Goal: Task Accomplishment & Management: Complete application form

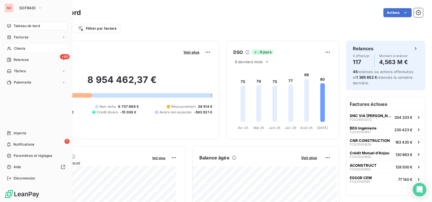
click at [17, 46] on span "Clients" at bounding box center [19, 48] width 11 height 5
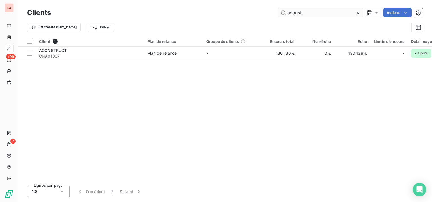
drag, startPoint x: 312, startPoint y: 12, endPoint x: 294, endPoint y: 15, distance: 18.6
click at [294, 15] on input "aconstr" at bounding box center [320, 12] width 85 height 9
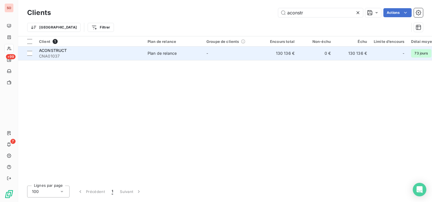
click at [70, 52] on div "ACONSTRUCT" at bounding box center [90, 51] width 102 height 6
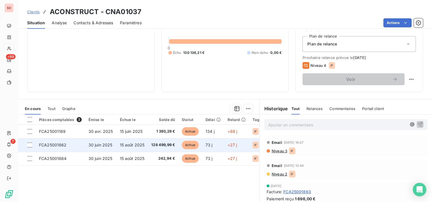
scroll to position [85, 0]
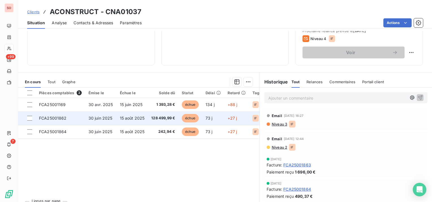
click at [87, 118] on td "30 juin 2025" at bounding box center [100, 119] width 31 height 14
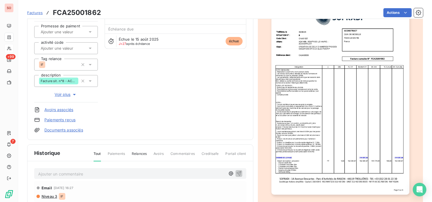
scroll to position [113, 0]
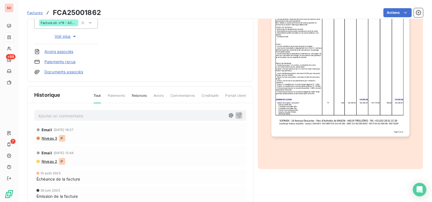
click at [147, 115] on p "Ajouter un commentaire ﻿" at bounding box center [131, 115] width 187 height 7
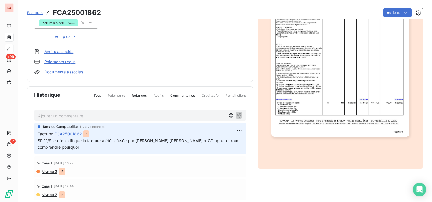
click at [152, 139] on span "SP 11/9 le client dit que la facture a été refusée par [PERSON_NAME] [PERSON_NA…" at bounding box center [139, 143] width 202 height 11
click at [231, 129] on html "SO +99 7 Factures FCA25001862 Actions ACONSTRUCT CNA01037 Montant initial 128 4…" at bounding box center [216, 101] width 432 height 202
click at [223, 141] on div "Editer" at bounding box center [219, 142] width 32 height 9
click at [152, 140] on span "SP 11/9 le client dit que la facture a été refusée par [PERSON_NAME] [PERSON_NA…" at bounding box center [134, 143] width 192 height 11
click at [237, 142] on icon "button" at bounding box center [240, 144] width 6 height 6
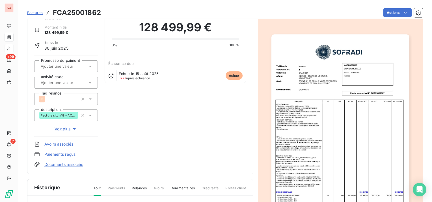
scroll to position [0, 0]
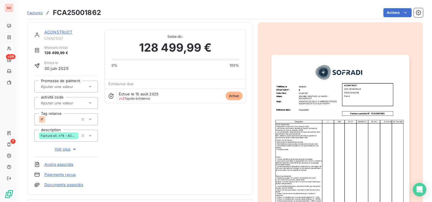
click at [65, 27] on div "ACONSTRUCT CNA01037 Montant initial 128 499,99 € Émise le 30 juin 2025 Promesse…" at bounding box center [140, 108] width 226 height 173
click at [65, 31] on link "ACONSTRUCT" at bounding box center [58, 32] width 28 height 5
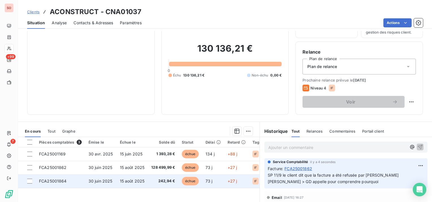
scroll to position [57, 0]
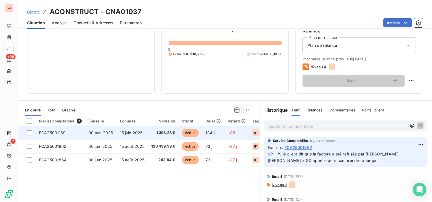
click at [126, 131] on span "15 juin 2025" at bounding box center [131, 133] width 23 height 5
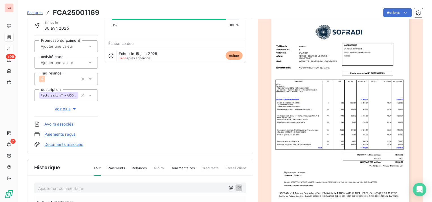
scroll to position [57, 0]
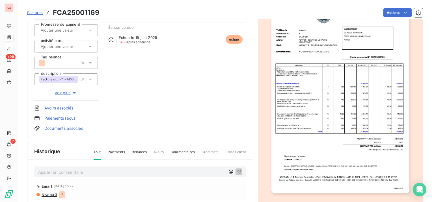
click at [116, 170] on p "Ajouter un commentaire ﻿" at bounding box center [131, 172] width 187 height 7
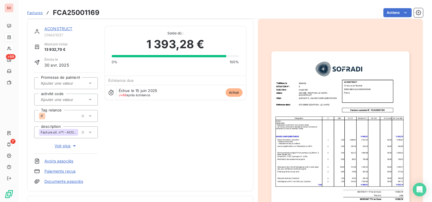
scroll to position [0, 0]
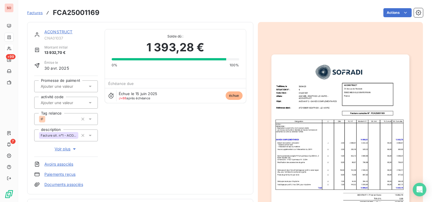
click at [60, 30] on link "ACONSTRUCT" at bounding box center [58, 31] width 28 height 5
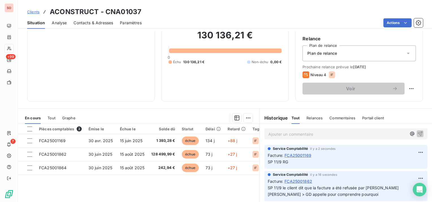
scroll to position [85, 0]
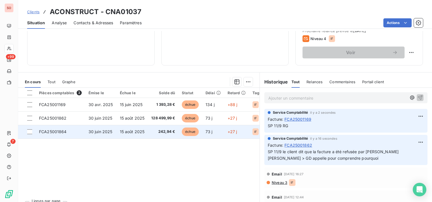
click at [107, 130] on span "30 juin 2025" at bounding box center [100, 131] width 24 height 5
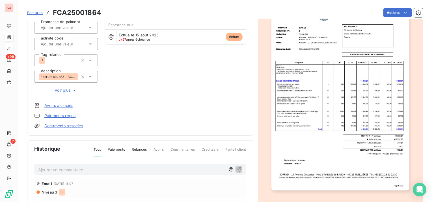
scroll to position [113, 0]
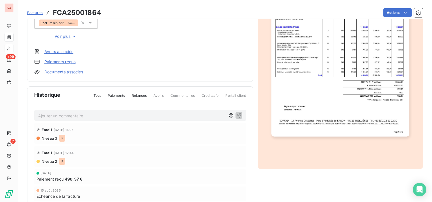
click at [89, 111] on div "Ajouter un commentaire ﻿" at bounding box center [140, 115] width 212 height 11
click at [88, 112] on p "Ajouter un commentaire ﻿" at bounding box center [131, 115] width 187 height 7
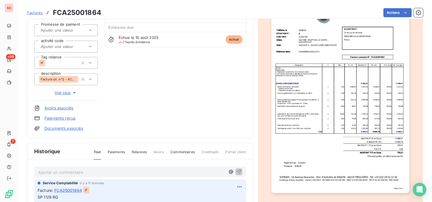
scroll to position [85, 0]
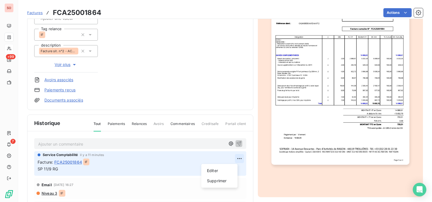
click at [231, 157] on html "SO +99 7 Factures FCA25001864 Actions ACONSTRUCT CNA01037 Montant initial 733,3…" at bounding box center [216, 101] width 432 height 202
click at [218, 168] on div "Editer" at bounding box center [219, 170] width 32 height 9
drag, startPoint x: 120, startPoint y: 168, endPoint x: 52, endPoint y: 170, distance: 67.6
click at [52, 170] on p "SP 11/9 solde = garanties de bonne fin" at bounding box center [140, 169] width 205 height 6
copy span "solde = garanties de bonne fin"
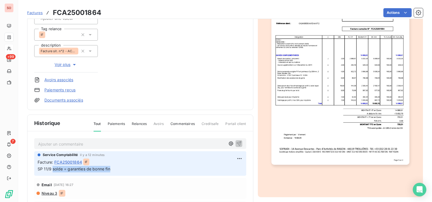
scroll to position [0, 0]
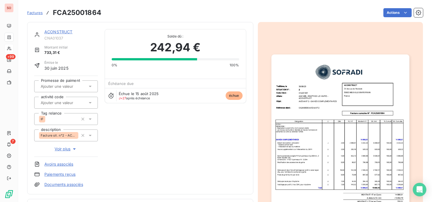
click at [67, 33] on link "ACONSTRUCT" at bounding box center [58, 31] width 28 height 5
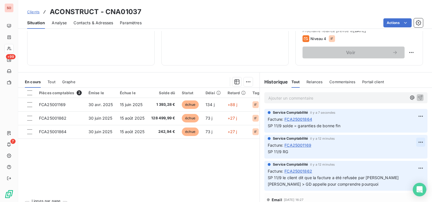
click at [410, 142] on html "SO +99 7 Clients ACONSTRUCT - CNA01037 Situation Analyse Contacts & Adresses Pa…" at bounding box center [216, 101] width 432 height 202
click at [403, 153] on div "Editer" at bounding box center [399, 154] width 32 height 9
drag, startPoint x: 293, startPoint y: 149, endPoint x: 280, endPoint y: 151, distance: 12.8
click at [280, 151] on p "SP 11/9 RG" at bounding box center [342, 152] width 148 height 6
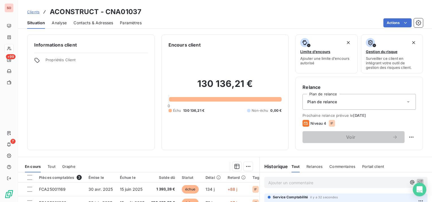
click at [37, 12] on span "Clients" at bounding box center [33, 12] width 12 height 5
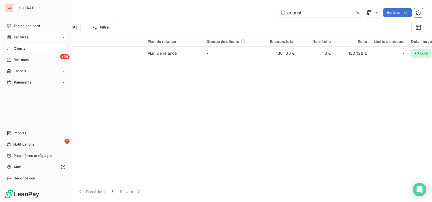
click at [12, 37] on div "Factures" at bounding box center [17, 37] width 21 height 5
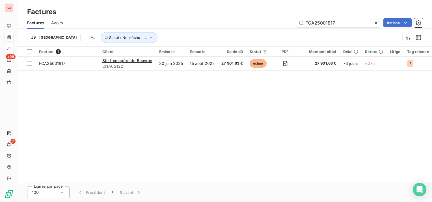
click at [376, 22] on icon at bounding box center [376, 23] width 6 height 6
click at [342, 21] on input "text" at bounding box center [338, 22] width 85 height 9
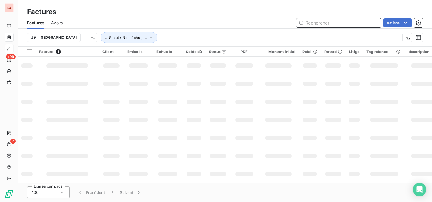
paste input "solde = garanties de bonne fin"
type input "solde = garanties de bonne fin"
click at [375, 23] on input "text" at bounding box center [338, 22] width 85 height 9
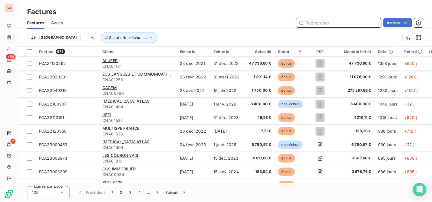
click at [375, 23] on input "text" at bounding box center [338, 22] width 85 height 9
click at [307, 22] on input "text" at bounding box center [338, 22] width 85 height 9
paste input "FCA25001377"
click at [344, 22] on input "FCA25001377" at bounding box center [338, 22] width 85 height 9
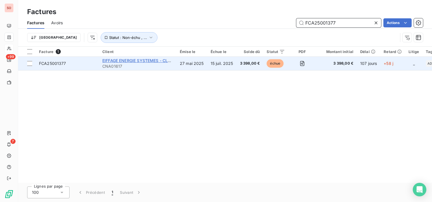
type input "FCA25001377"
click at [121, 58] on span "EIFFAGE ENERGIE SYSTEMES - CLEVIA OUEST" at bounding box center [146, 60] width 89 height 5
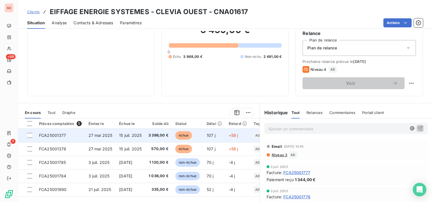
scroll to position [85, 0]
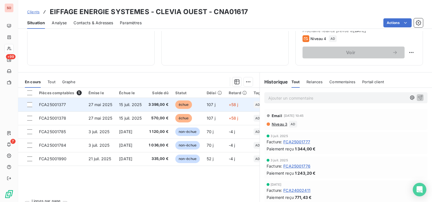
click at [100, 104] on span "27 mai 2025" at bounding box center [100, 104] width 24 height 5
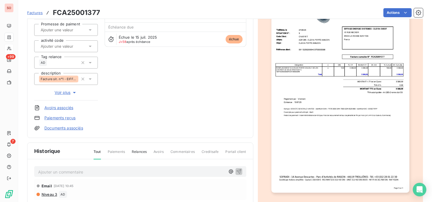
scroll to position [113, 0]
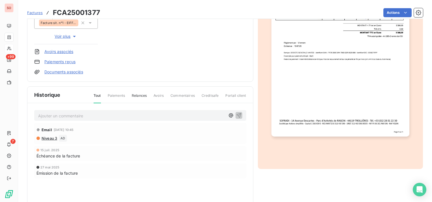
click at [86, 115] on p "Ajouter un commentaire ﻿" at bounding box center [131, 115] width 187 height 7
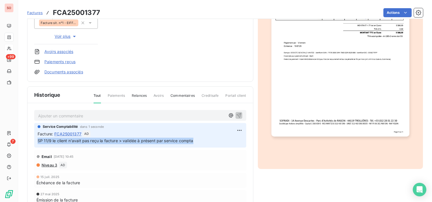
drag, startPoint x: 203, startPoint y: 137, endPoint x: 33, endPoint y: 143, distance: 170.7
click at [33, 143] on div "Ajouter un commentaire ﻿ Service Comptabilité dans 1 seconde Facture : FCA25001…" at bounding box center [139, 165] width 225 height 125
copy span "SP 11/9 le client n'avait pas reçu la facture > validée à présent par service c…"
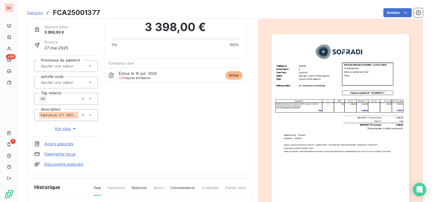
scroll to position [0, 0]
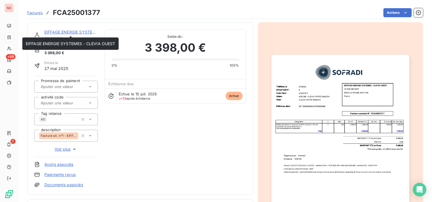
click at [56, 31] on link "EIFFAGE ENERGIE SYSTEMES - CLEVIA OUEST" at bounding box center [89, 32] width 90 height 5
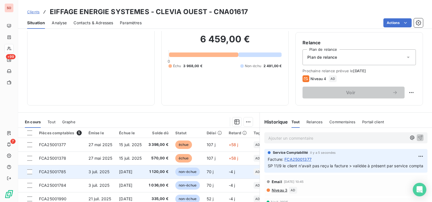
scroll to position [57, 0]
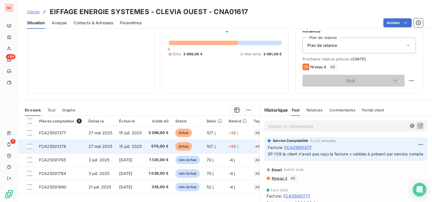
click at [116, 143] on td "15 juil. 2025" at bounding box center [130, 147] width 29 height 14
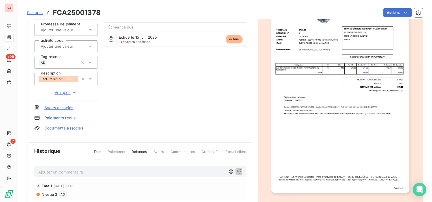
scroll to position [57, 0]
click at [78, 170] on p "Ajouter un commentaire ﻿" at bounding box center [131, 171] width 187 height 7
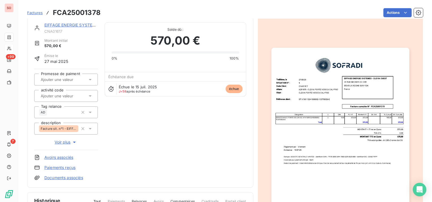
scroll to position [0, 0]
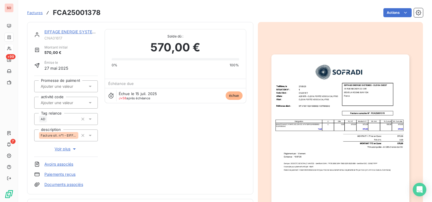
click at [53, 32] on link "EIFFAGE ENERGIE SYSTEMES - CLEVIA OUEST" at bounding box center [89, 31] width 90 height 5
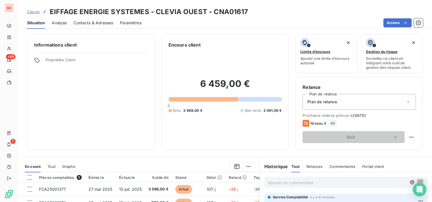
click at [28, 13] on span "Clients" at bounding box center [33, 12] width 12 height 5
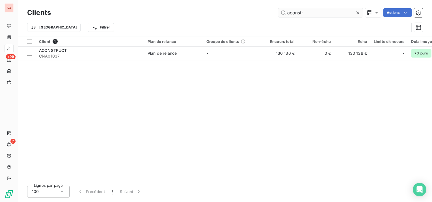
drag, startPoint x: 302, startPoint y: 16, endPoint x: 286, endPoint y: 15, distance: 15.9
click at [286, 15] on input "aconstr" at bounding box center [320, 12] width 85 height 9
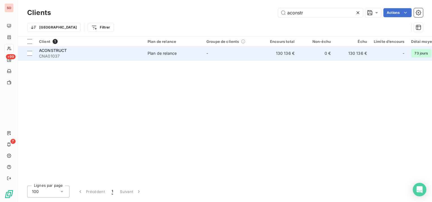
click at [158, 54] on div "Plan de relance" at bounding box center [161, 54] width 29 height 6
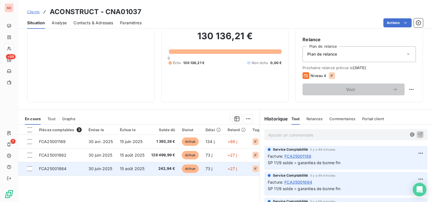
scroll to position [57, 0]
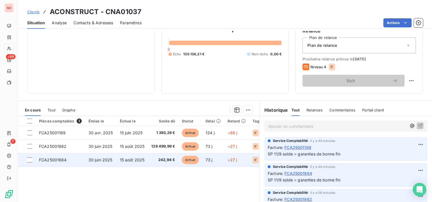
click at [94, 160] on span "30 juin 2025" at bounding box center [100, 160] width 24 height 5
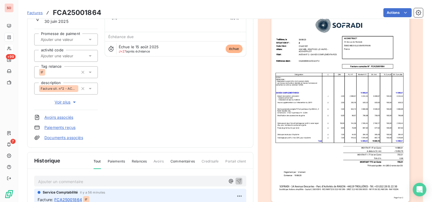
scroll to position [86, 0]
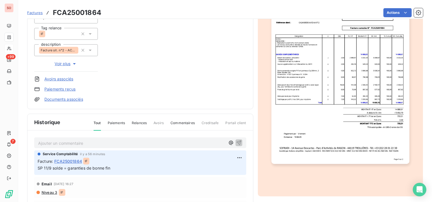
click at [349, 94] on img "button" at bounding box center [340, 66] width 138 height 195
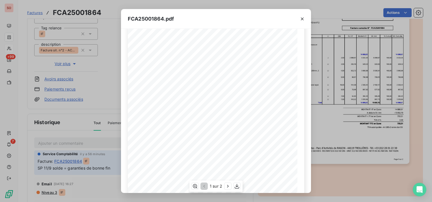
scroll to position [85, 0]
click at [301, 17] on icon "button" at bounding box center [302, 19] width 6 height 6
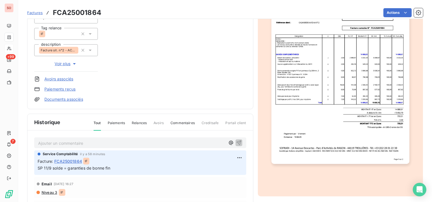
scroll to position [0, 0]
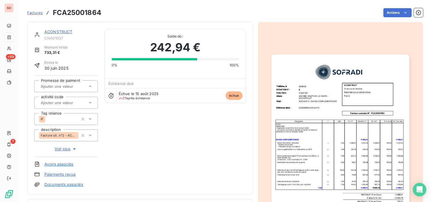
click at [61, 31] on link "ACONSTRUCT" at bounding box center [58, 31] width 28 height 5
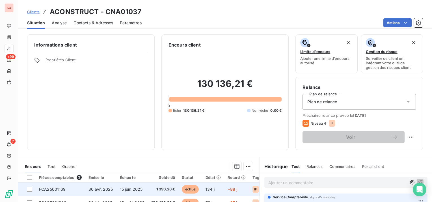
scroll to position [57, 0]
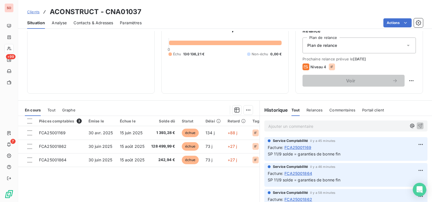
click at [56, 108] on div "En cours Tout Graphe" at bounding box center [138, 110] width 241 height 12
click at [50, 110] on span "Tout" at bounding box center [51, 110] width 8 height 5
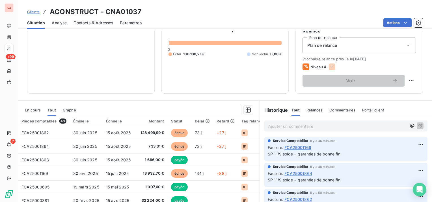
click at [32, 110] on span "En cours" at bounding box center [33, 110] width 16 height 5
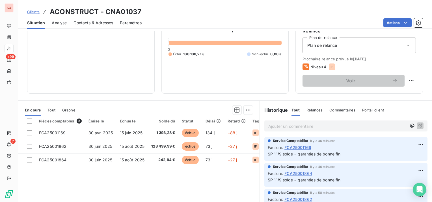
click at [107, 23] on span "Contacts & Adresses" at bounding box center [93, 23] width 40 height 6
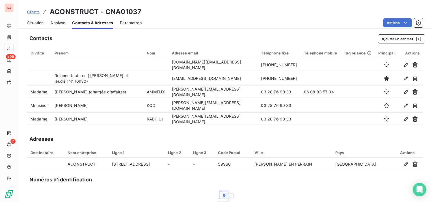
click at [32, 24] on span "Situation" at bounding box center [35, 23] width 16 height 6
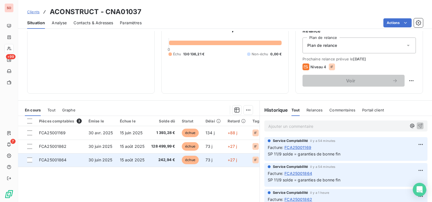
click at [148, 159] on td "242,94 €" at bounding box center [163, 160] width 31 height 14
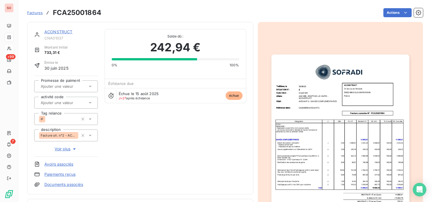
click at [58, 29] on div "ACONSTRUCT CNA01037 Montant initial 733,31 € Émise le 30 juin 2025 Promesse de …" at bounding box center [140, 108] width 226 height 173
click at [59, 31] on link "ACONSTRUCT" at bounding box center [58, 31] width 28 height 5
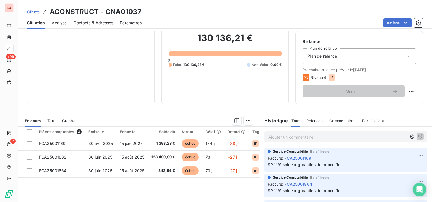
scroll to position [57, 0]
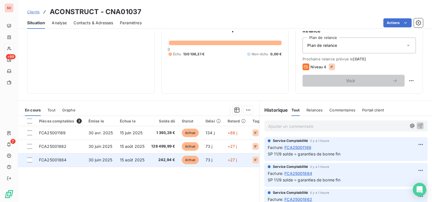
click at [86, 159] on td "30 juin 2025" at bounding box center [100, 160] width 31 height 14
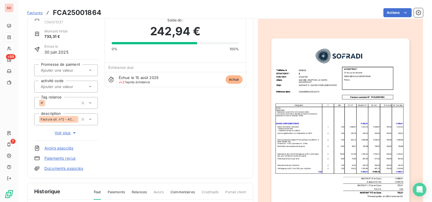
scroll to position [114, 0]
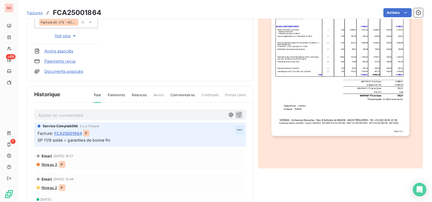
click at [234, 130] on html "SO +99 7 Factures FCA25001864 Actions ACONSTRUCT CNA01037 Montant initial 733,3…" at bounding box center [216, 101] width 432 height 202
click at [210, 140] on div "Editer" at bounding box center [219, 142] width 32 height 9
drag, startPoint x: 68, startPoint y: 141, endPoint x: 114, endPoint y: 140, distance: 46.4
click at [114, 140] on p "SP 11/9 solde = garanties de bonne fin" at bounding box center [136, 140] width 197 height 6
drag, startPoint x: 158, startPoint y: 139, endPoint x: 68, endPoint y: 141, distance: 90.1
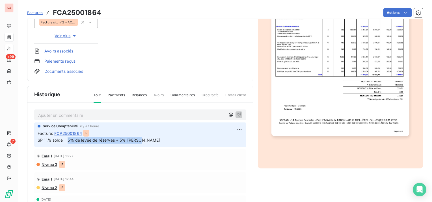
click at [68, 141] on p "SP 11/9 solde = 5% de levée de réserves + 5% [PERSON_NAME]" at bounding box center [140, 140] width 205 height 6
copy span "5% de levée de réserves + 5% [PERSON_NAME]"
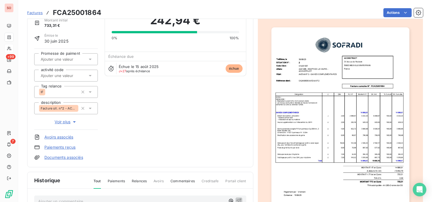
scroll to position [1, 0]
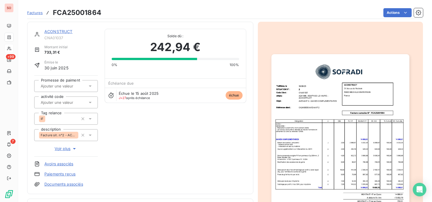
click at [57, 29] on div "ACONSTRUCT" at bounding box center [70, 32] width 53 height 6
click at [58, 30] on link "ACONSTRUCT" at bounding box center [58, 31] width 28 height 5
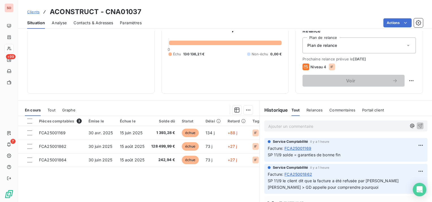
scroll to position [28, 0]
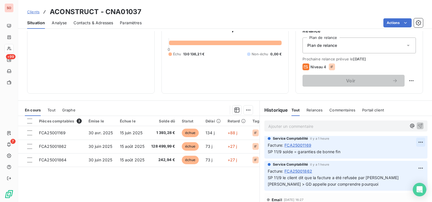
click at [409, 141] on html "SO +99 7 Clients ACONSTRUCT - CNA01037 Situation Analyse Contacts & Adresses Pa…" at bounding box center [216, 101] width 432 height 202
click at [392, 155] on div "Editer" at bounding box center [399, 154] width 32 height 9
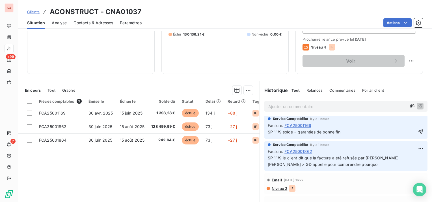
scroll to position [96, 0]
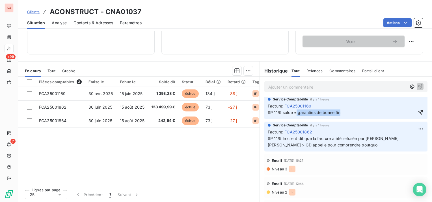
drag, startPoint x: 349, startPoint y: 113, endPoint x: 294, endPoint y: 113, distance: 55.4
click at [294, 113] on p "SP 11/9 solde = garanties de bonne fin" at bounding box center [342, 113] width 148 height 6
click at [418, 112] on icon "button" at bounding box center [421, 113] width 6 height 6
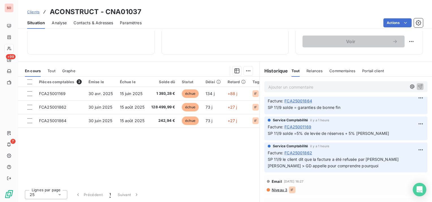
scroll to position [0, 0]
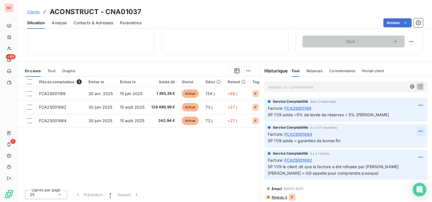
click at [412, 131] on html "SO +99 7 Clients ACONSTRUCT - CNA01037 Situation Analyse Contacts & Adresses Pa…" at bounding box center [216, 101] width 432 height 202
click at [401, 144] on div "Editer" at bounding box center [399, 143] width 32 height 9
drag, startPoint x: 347, startPoint y: 141, endPoint x: 294, endPoint y: 138, distance: 52.4
click at [294, 138] on p "SP 11/9 solde = garanties de bonne fin" at bounding box center [342, 141] width 148 height 6
click at [418, 138] on icon "button" at bounding box center [421, 141] width 6 height 6
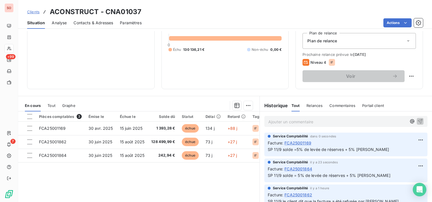
scroll to position [11, 0]
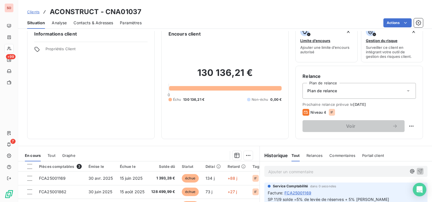
click at [35, 14] on link "Clients" at bounding box center [33, 12] width 12 height 6
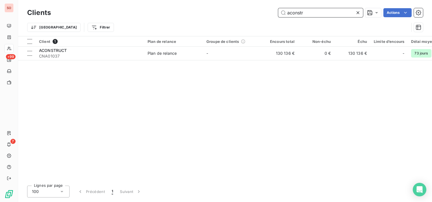
drag, startPoint x: 309, startPoint y: 12, endPoint x: 270, endPoint y: 12, distance: 38.7
click at [270, 12] on div "aconstr Actions" at bounding box center [240, 12] width 365 height 9
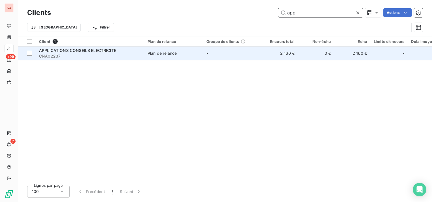
type input "appl"
click at [88, 55] on span "CNA02237" at bounding box center [90, 56] width 102 height 6
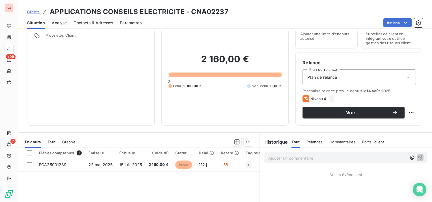
scroll to position [28, 0]
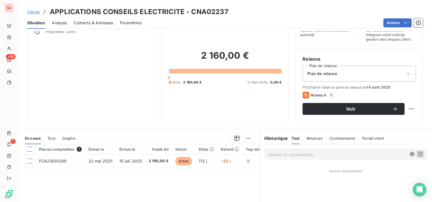
click at [109, 21] on span "Contacts & Adresses" at bounding box center [93, 23] width 40 height 6
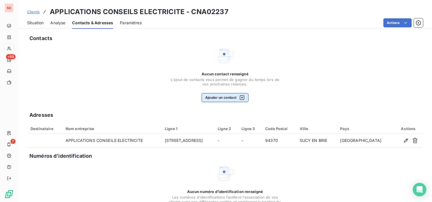
click at [225, 98] on button "Ajouter un contact" at bounding box center [224, 97] width 47 height 9
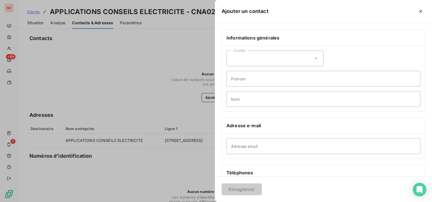
click at [271, 64] on div "Civilité" at bounding box center [274, 59] width 97 height 16
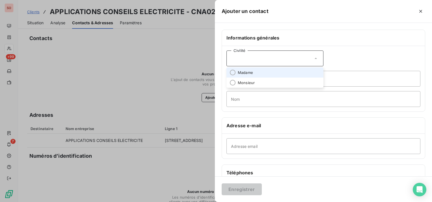
click at [269, 75] on li "Madame" at bounding box center [274, 73] width 97 height 10
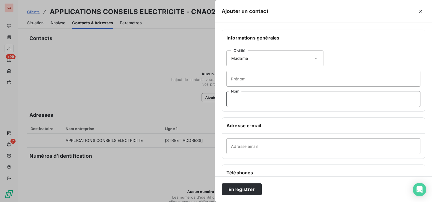
click at [265, 99] on input "Nom" at bounding box center [323, 99] width 194 height 16
type input "[PERSON_NAME]"
click at [280, 75] on input "Prénom" at bounding box center [323, 79] width 194 height 16
type input "Carine"
click at [283, 145] on input "Adresse email" at bounding box center [323, 146] width 194 height 16
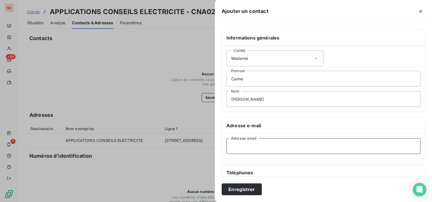
paste input "[EMAIL_ADDRESS][DOMAIN_NAME]"
click at [233, 146] on input "[EMAIL_ADDRESS][DOMAIN_NAME]" at bounding box center [323, 146] width 194 height 16
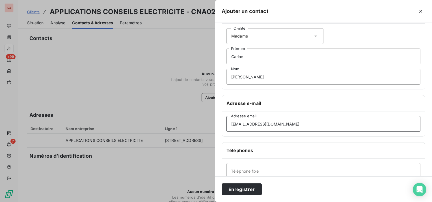
scroll to position [85, 0]
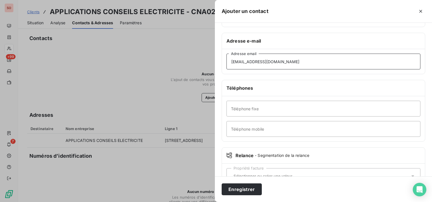
type input "[EMAIL_ADDRESS][DOMAIN_NAME]"
click at [258, 105] on input "Téléphone fixe" at bounding box center [323, 109] width 194 height 16
type input "01 56 31 63 84"
click at [249, 187] on button "Enregistrer" at bounding box center [241, 190] width 40 height 12
